Goal: Task Accomplishment & Management: Use online tool/utility

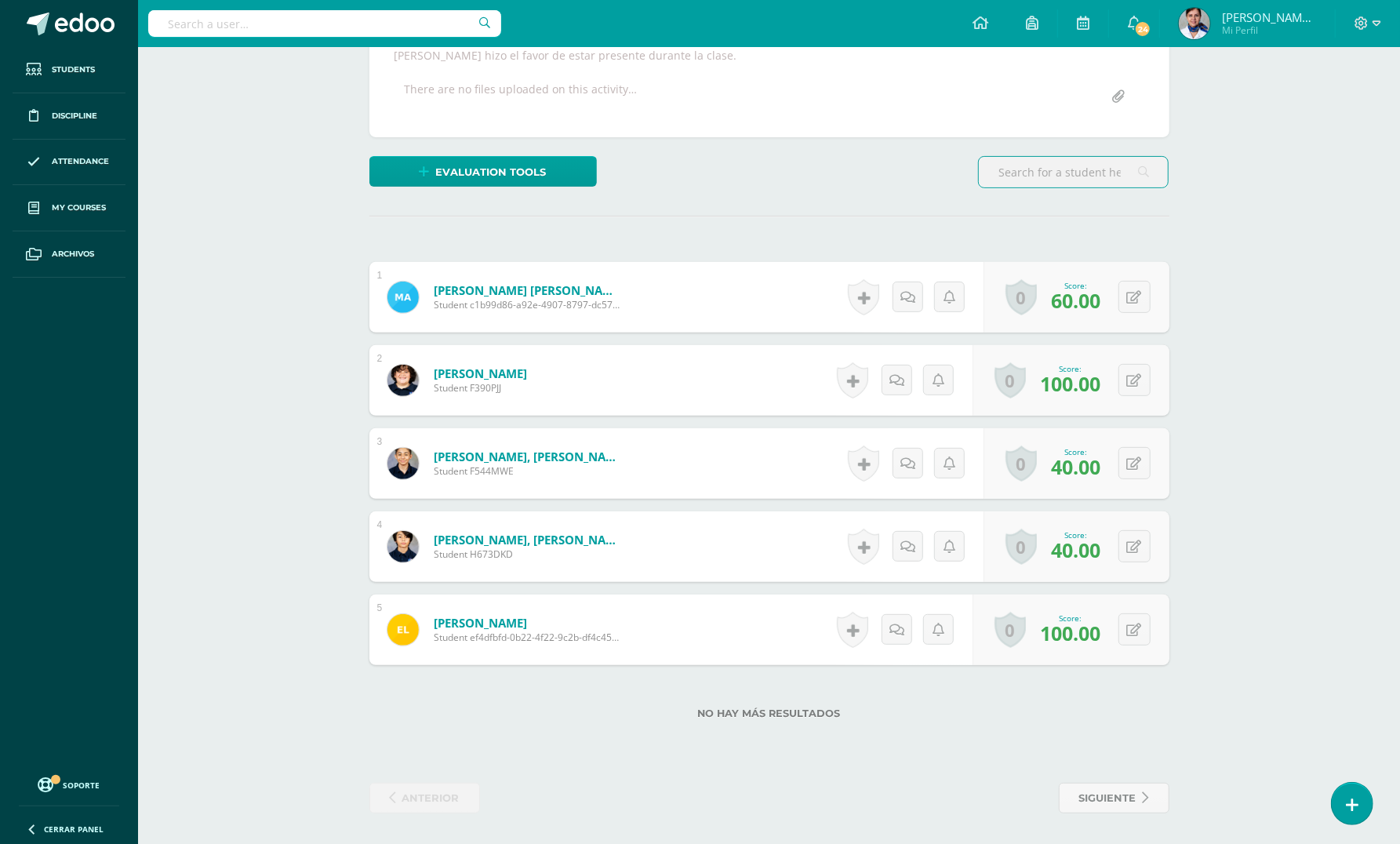
scroll to position [298, 0]
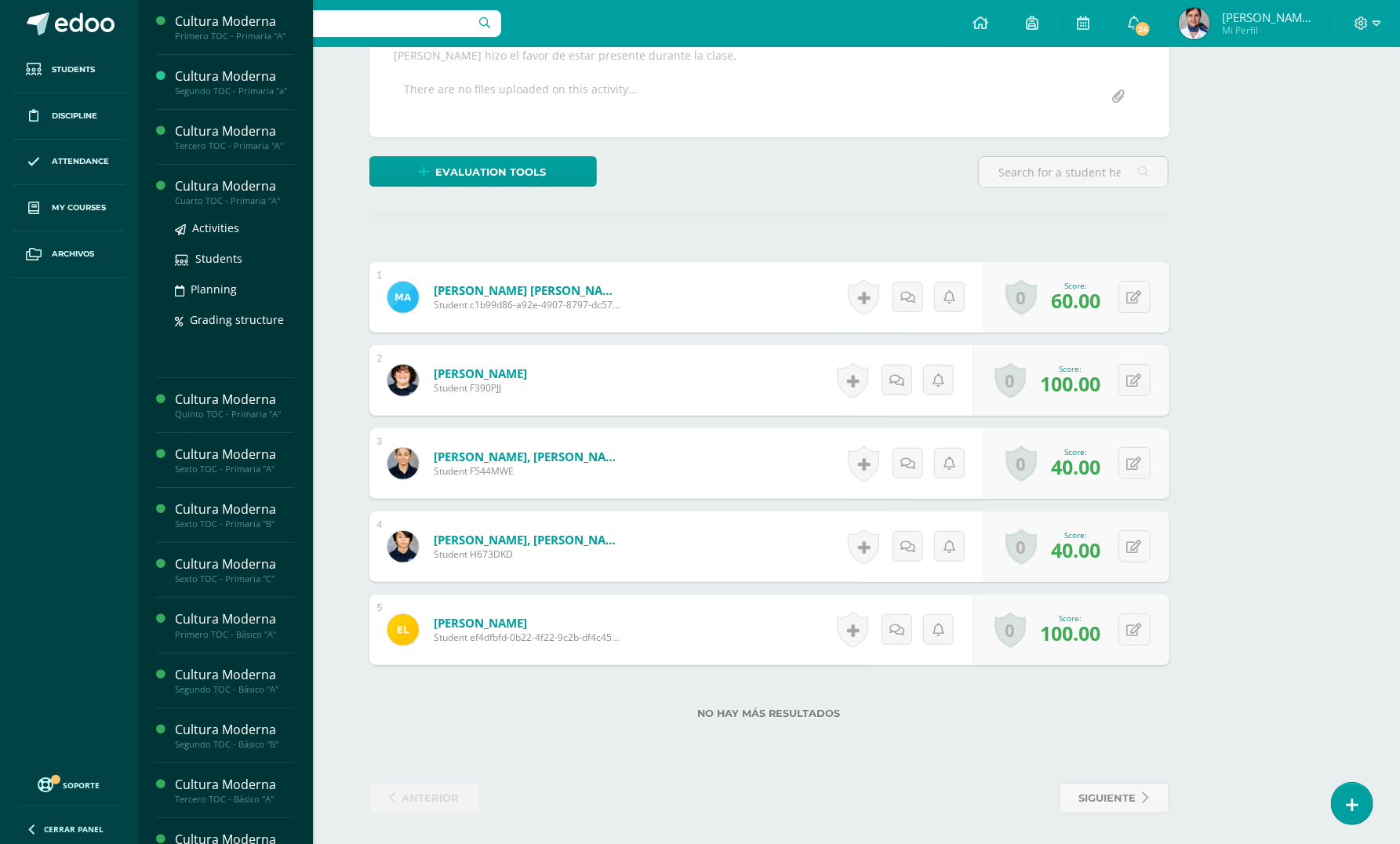
click at [191, 188] on div "Cultura Moderna" at bounding box center [235, 186] width 119 height 18
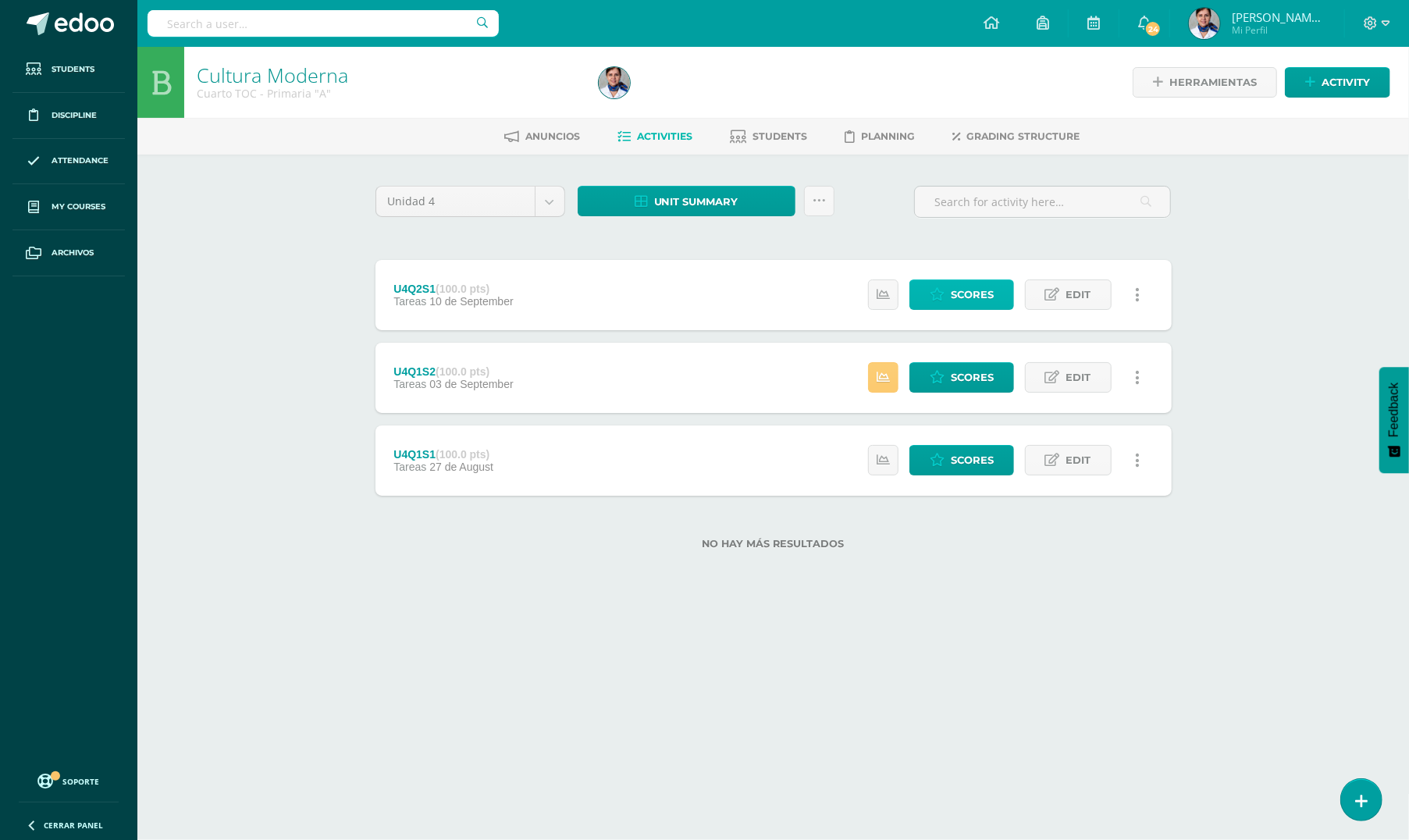
click at [965, 298] on span "Scores" at bounding box center [972, 294] width 43 height 29
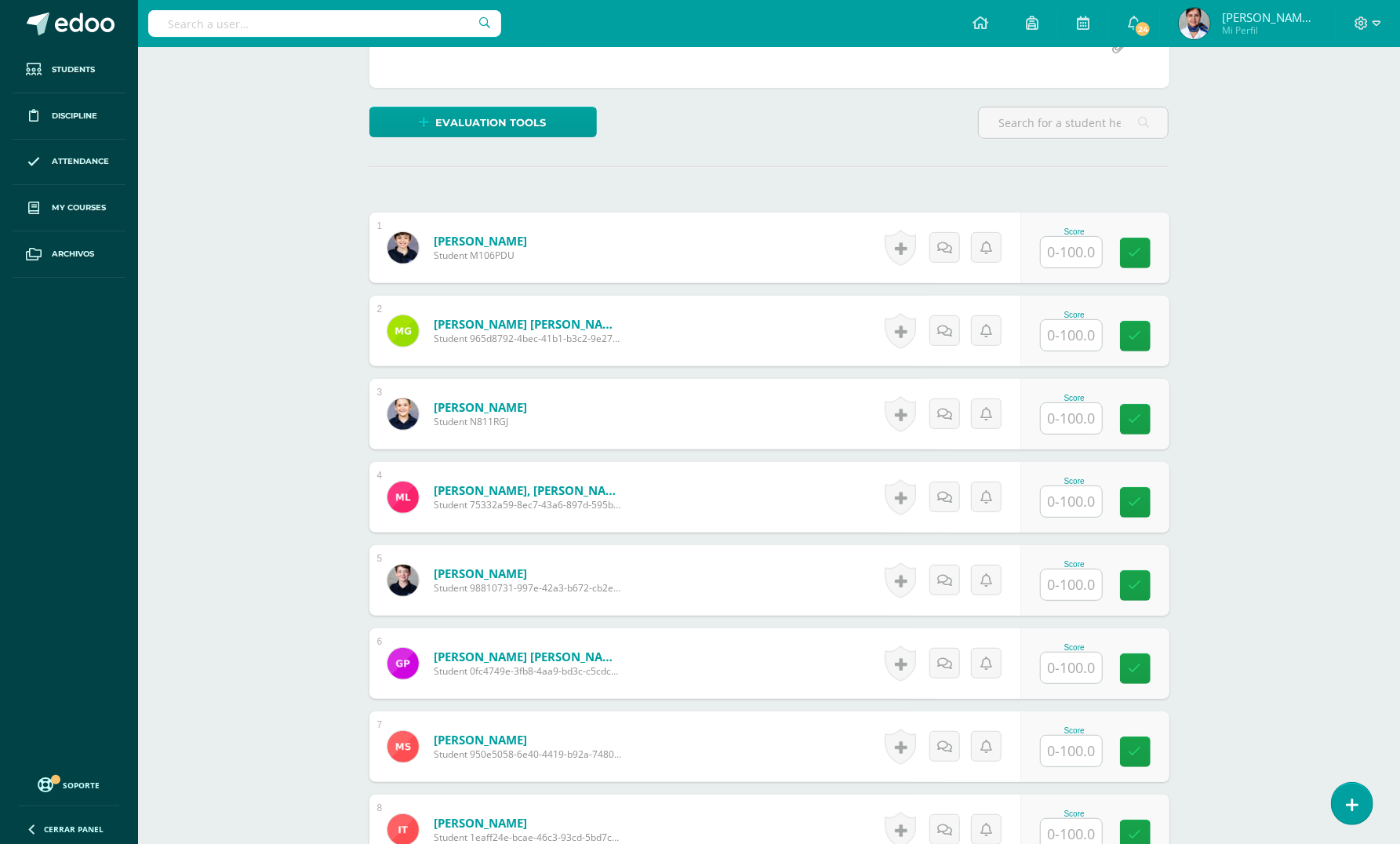
scroll to position [419, 0]
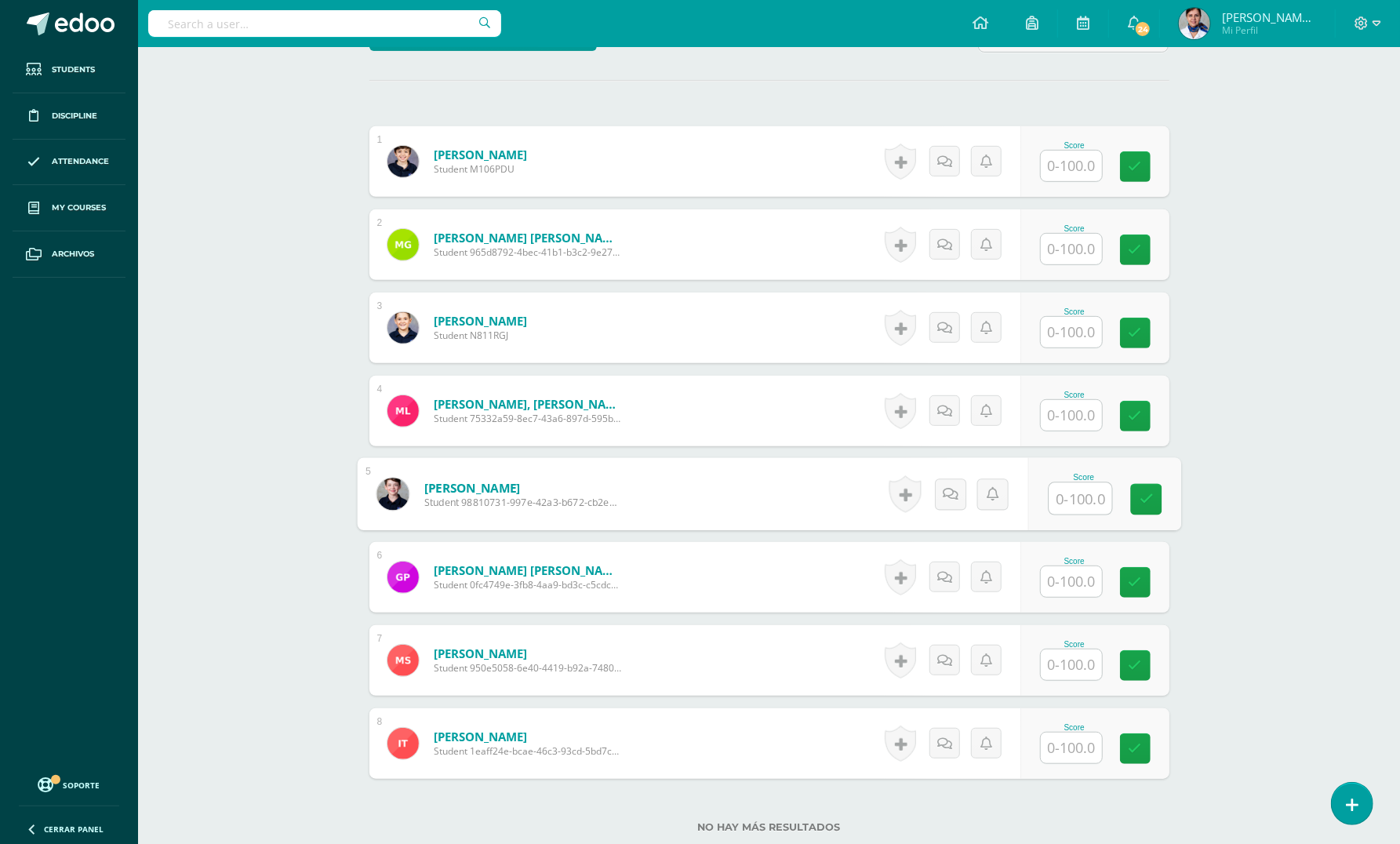
click at [1070, 503] on input "text" at bounding box center [1079, 499] width 62 height 32
type input "70"
click at [1084, 748] on input "text" at bounding box center [1071, 747] width 61 height 31
type input "80"
click at [1068, 419] on input "text" at bounding box center [1071, 415] width 61 height 31
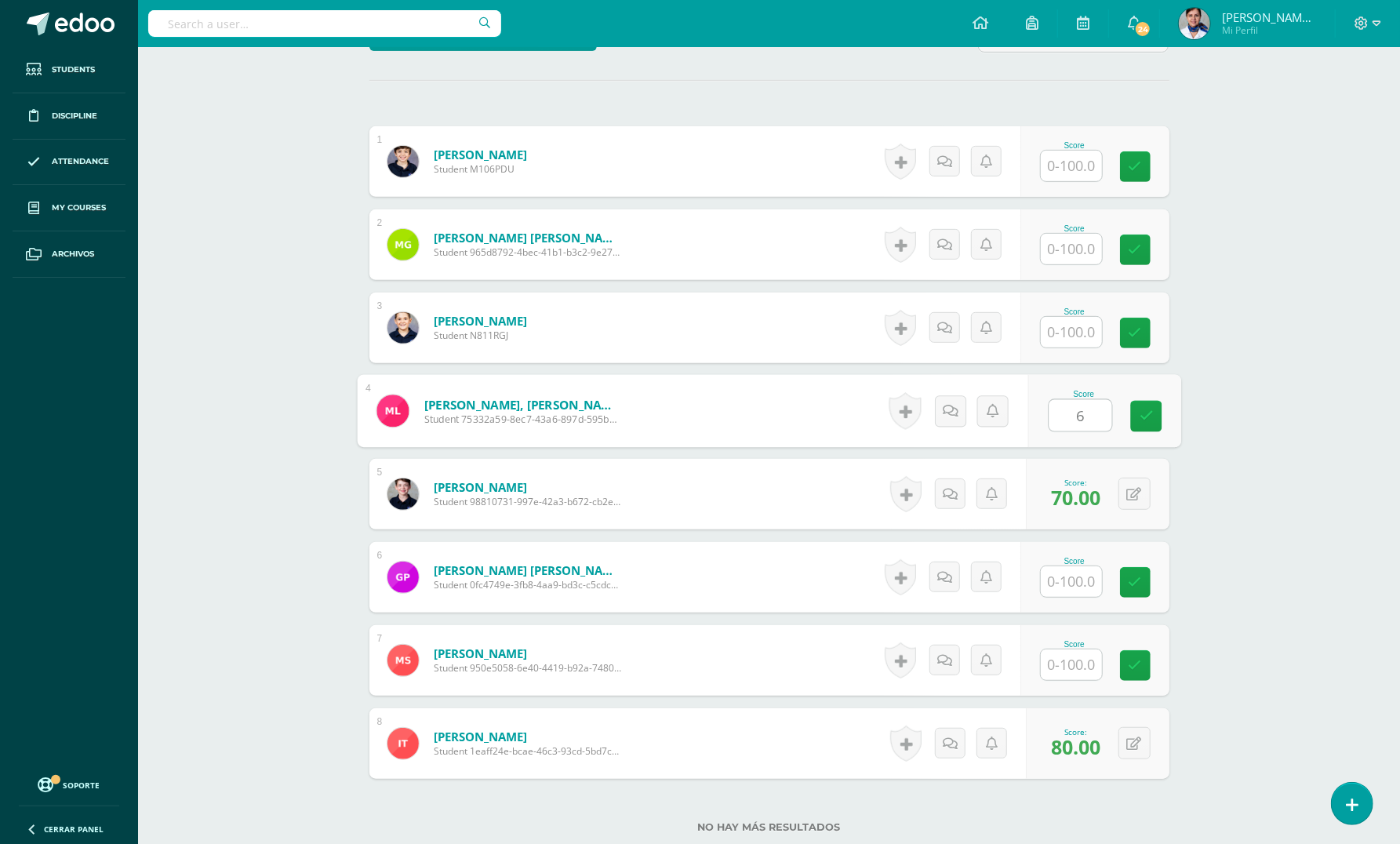
type input "60"
click at [1082, 330] on input "text" at bounding box center [1071, 332] width 61 height 31
type input "60"
click at [1071, 160] on input "text" at bounding box center [1071, 165] width 61 height 31
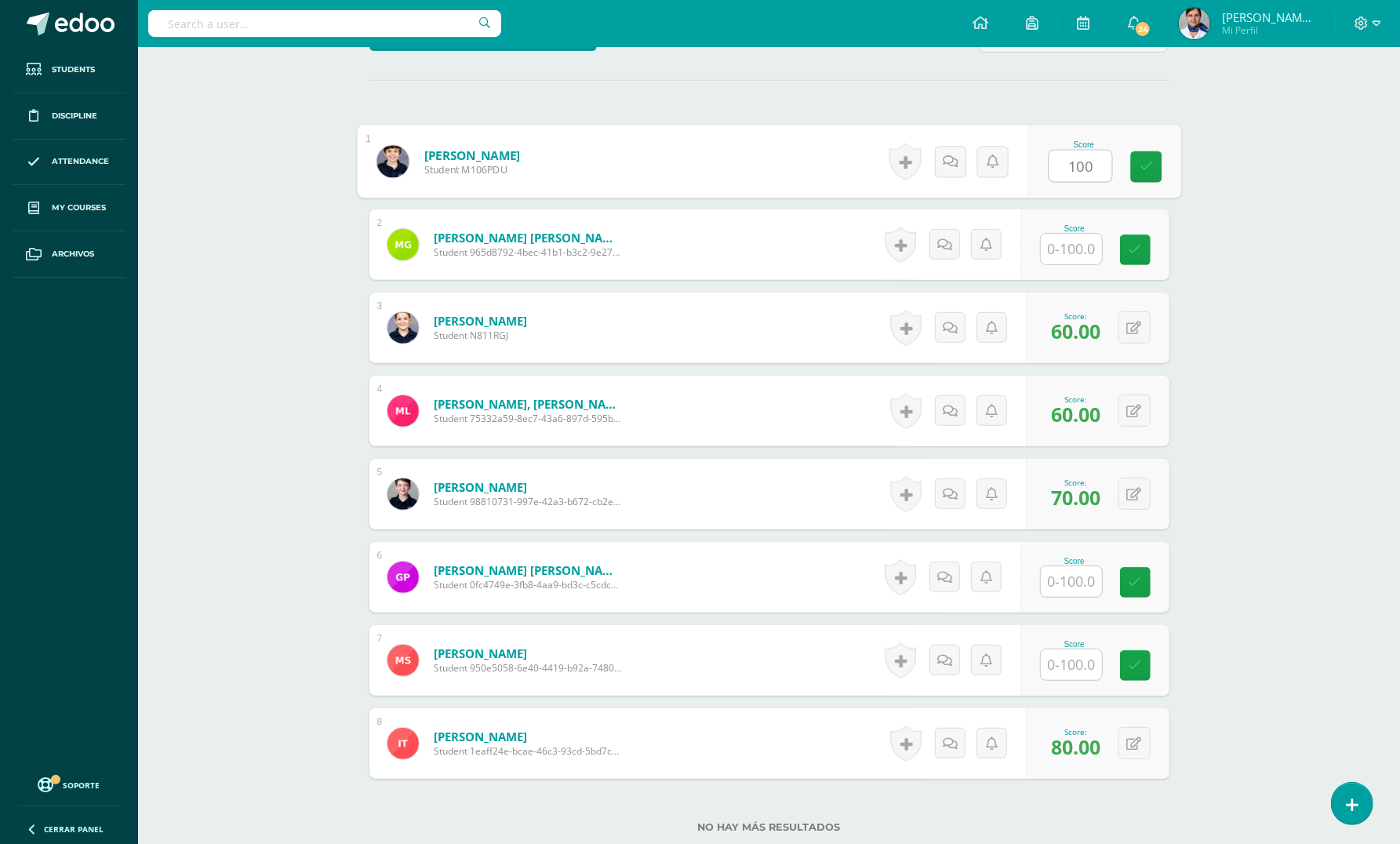
type input "100"
click at [1078, 578] on input "text" at bounding box center [1079, 581] width 62 height 32
type input "85"
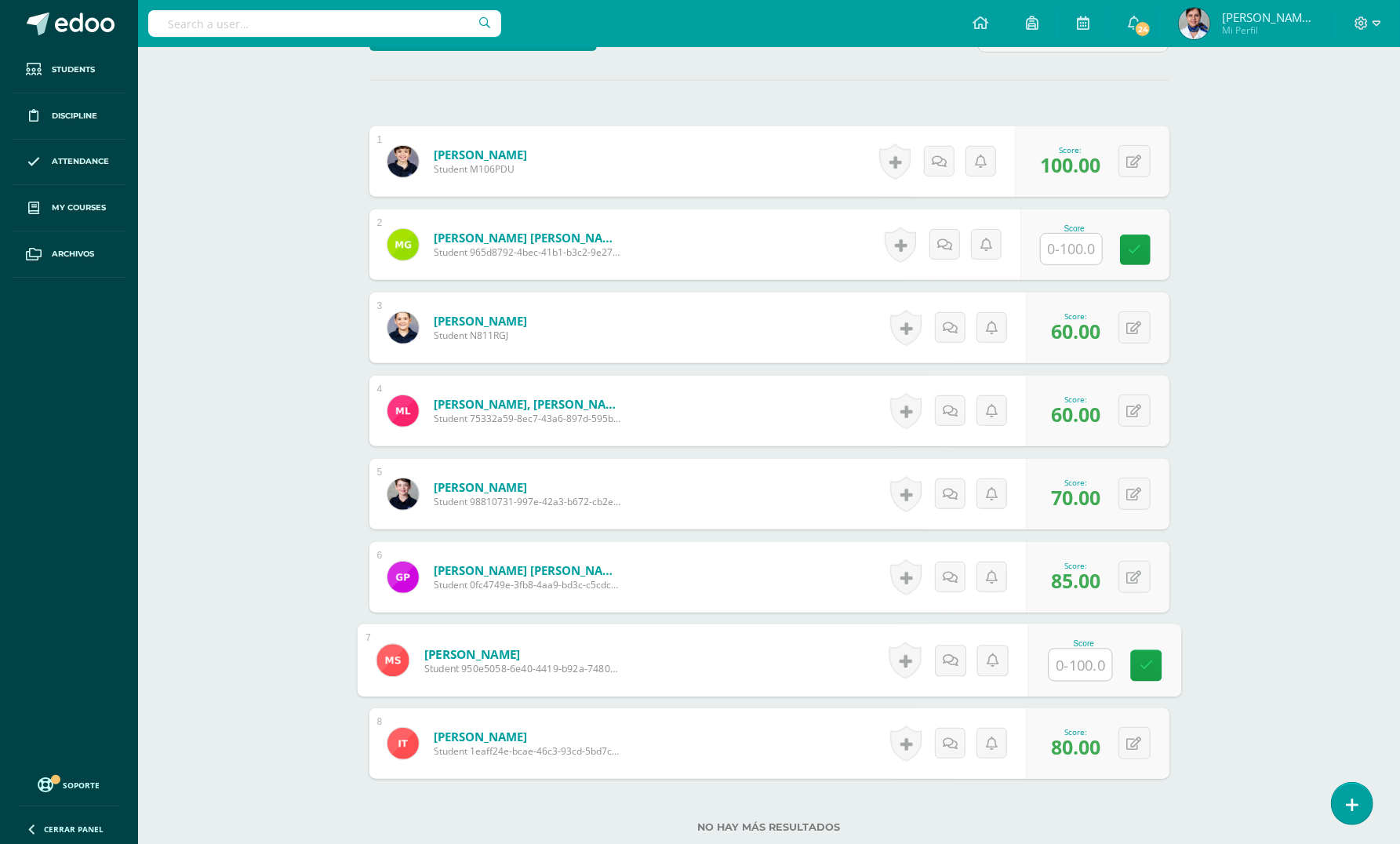
click at [1083, 668] on input "text" at bounding box center [1079, 665] width 62 height 32
type input "75"
click at [1070, 240] on input "text" at bounding box center [1079, 250] width 62 height 32
type input "98"
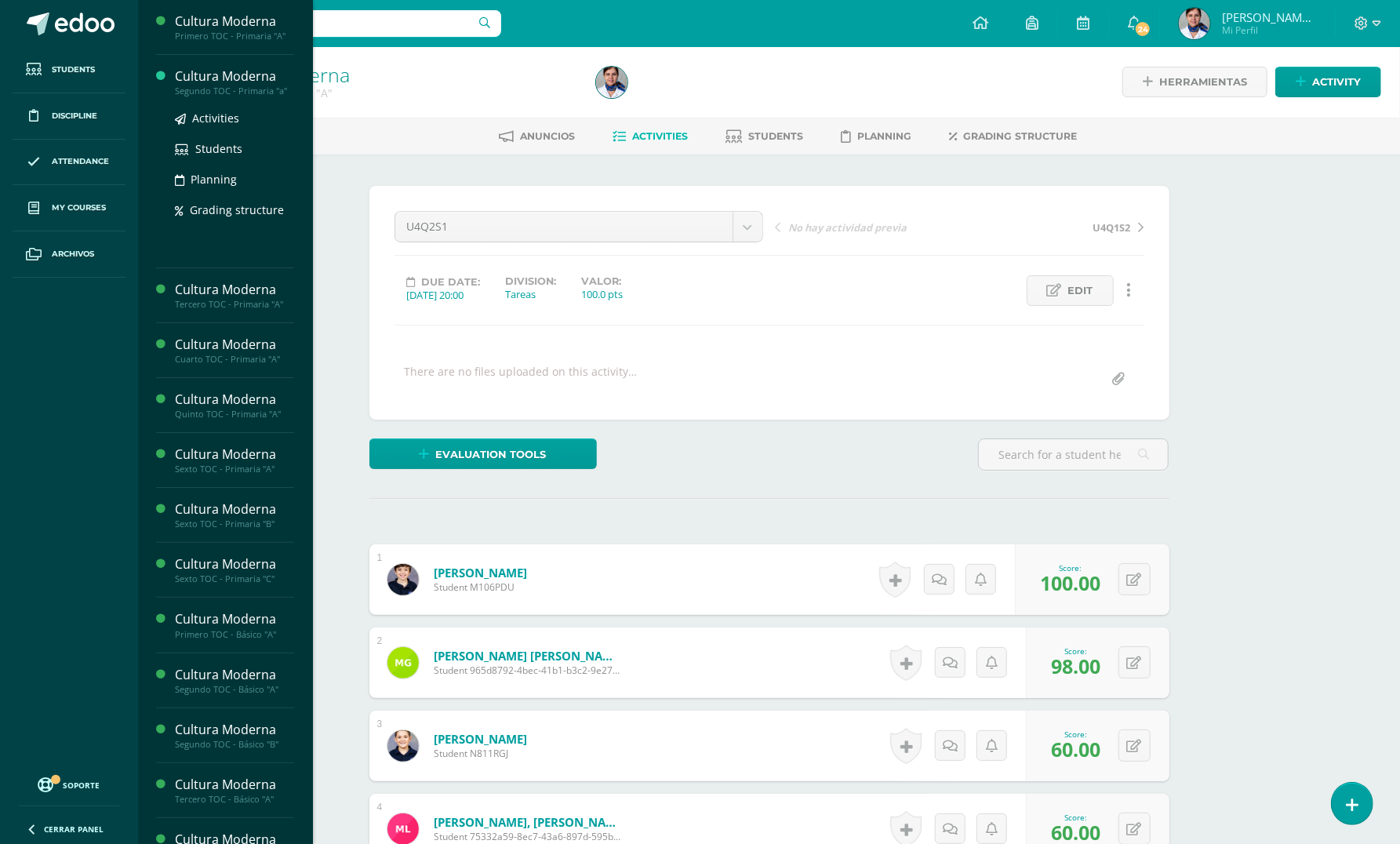
click at [259, 73] on div "Cultura Moderna" at bounding box center [235, 76] width 119 height 18
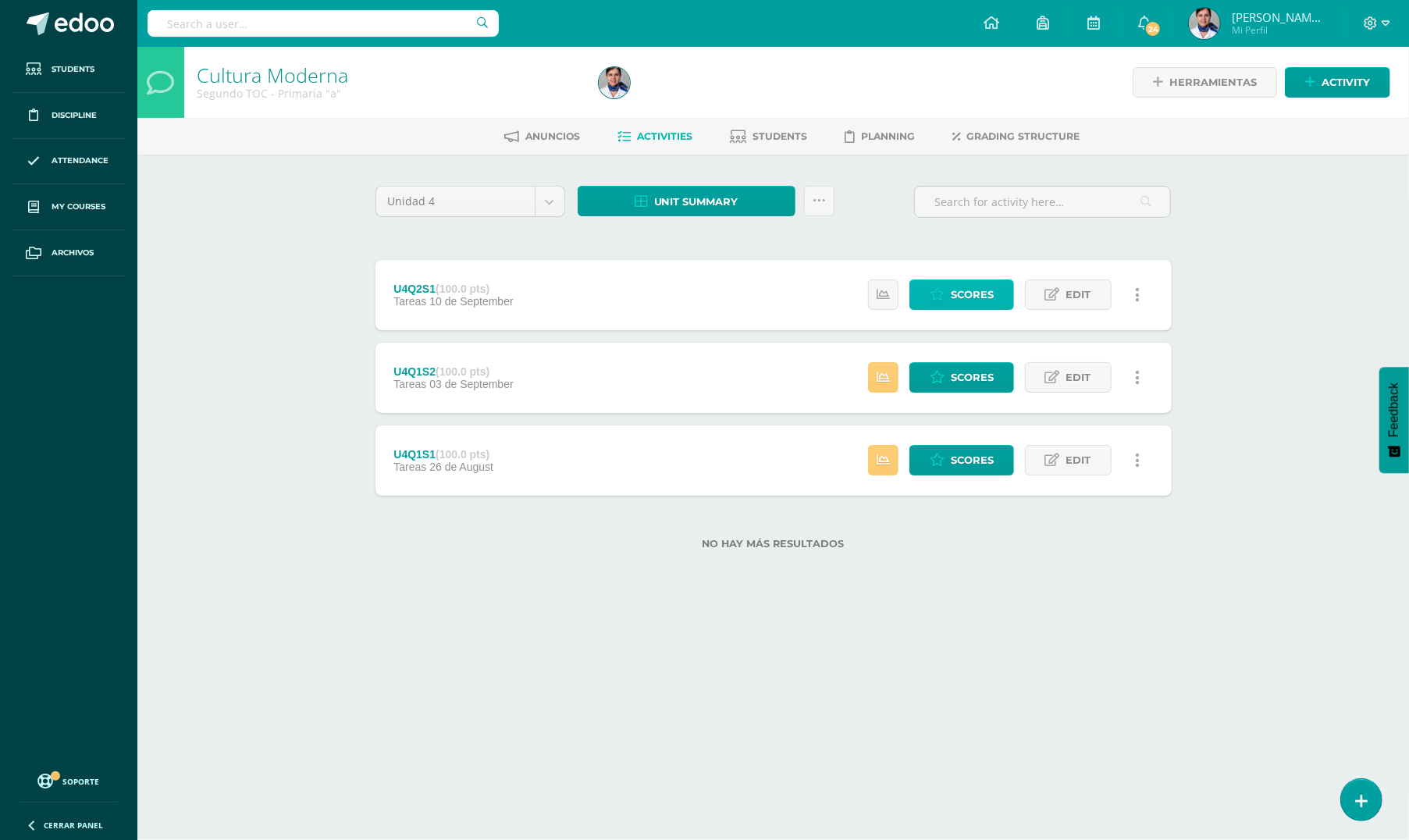
click at [971, 294] on span "Scores" at bounding box center [972, 294] width 43 height 29
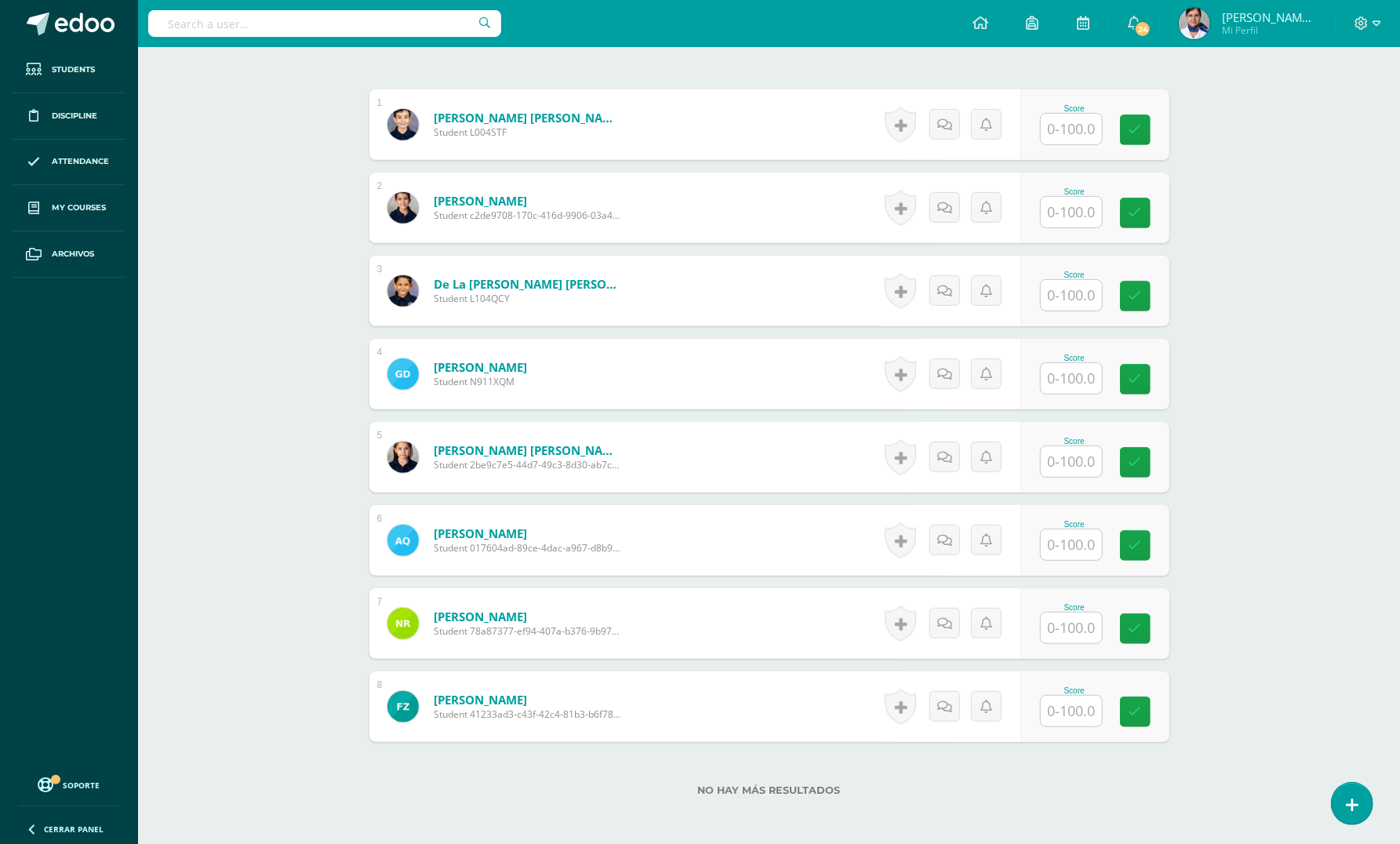
scroll to position [419, 0]
